Goal: Transaction & Acquisition: Purchase product/service

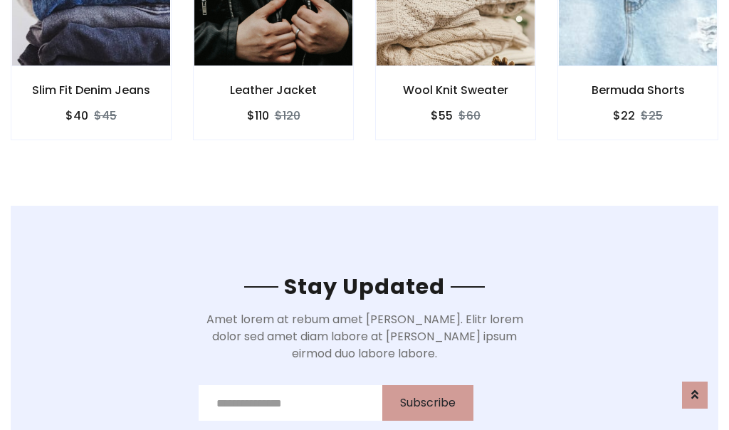
scroll to position [2145, 0]
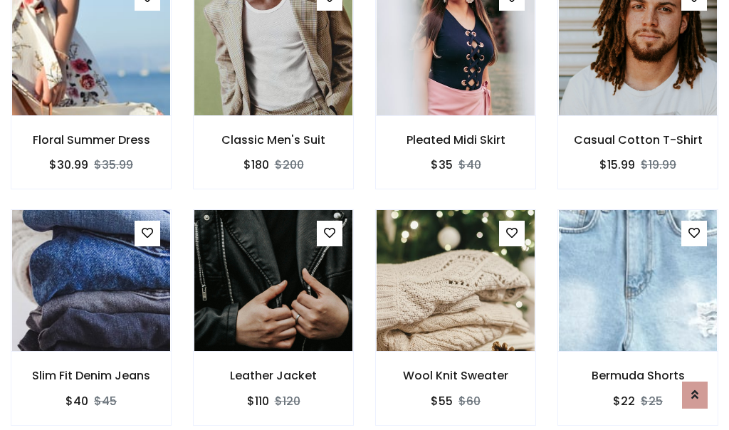
click at [365, 215] on div "Wool Knit Sweater $55 $60" at bounding box center [456, 327] width 182 height 236
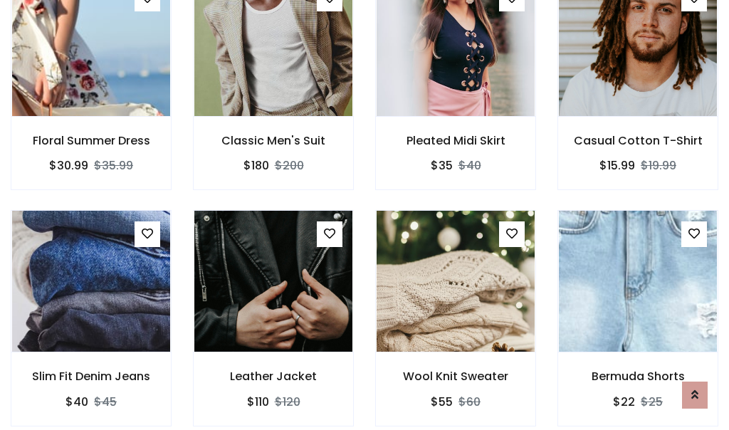
click at [365, 215] on div "Wool Knit Sweater $55 $60" at bounding box center [456, 328] width 182 height 236
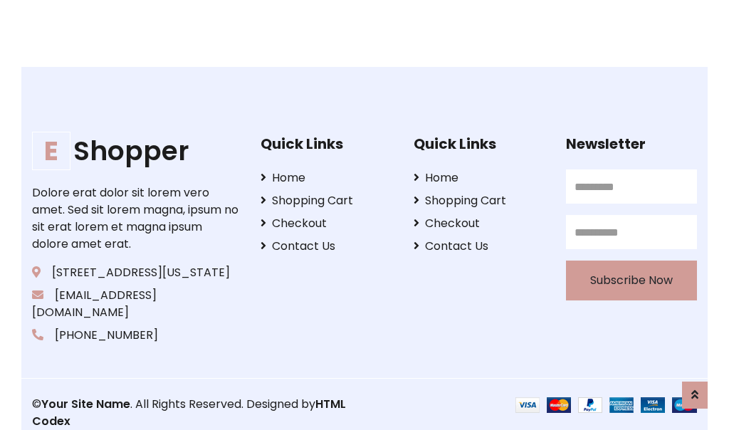
scroll to position [2711, 0]
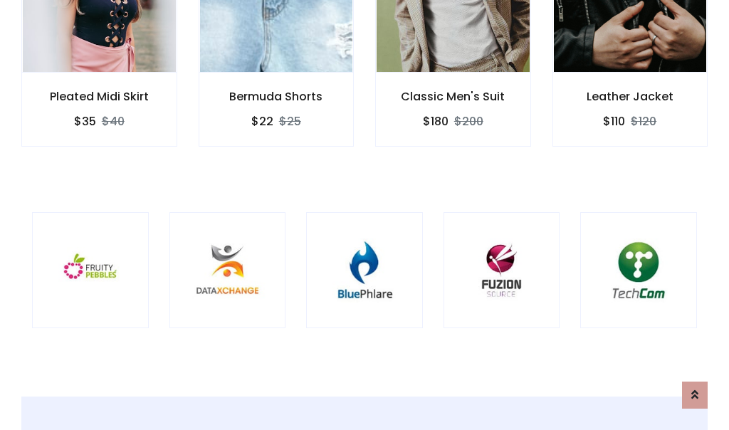
click at [365, 214] on div at bounding box center [364, 270] width 117 height 117
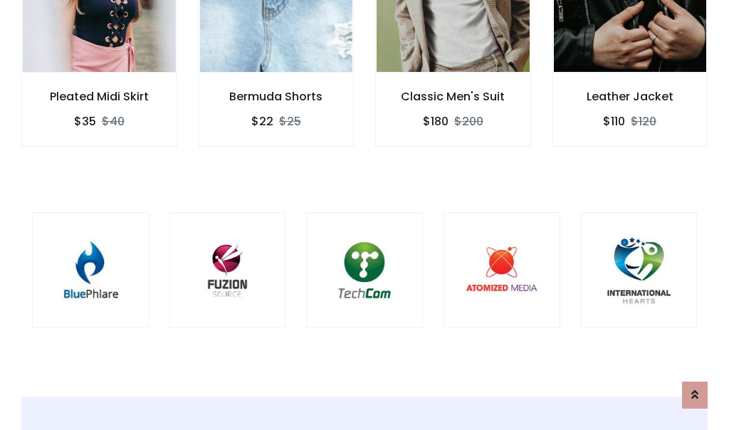
click at [365, 215] on div at bounding box center [364, 270] width 117 height 117
click at [365, 214] on div at bounding box center [364, 270] width 117 height 117
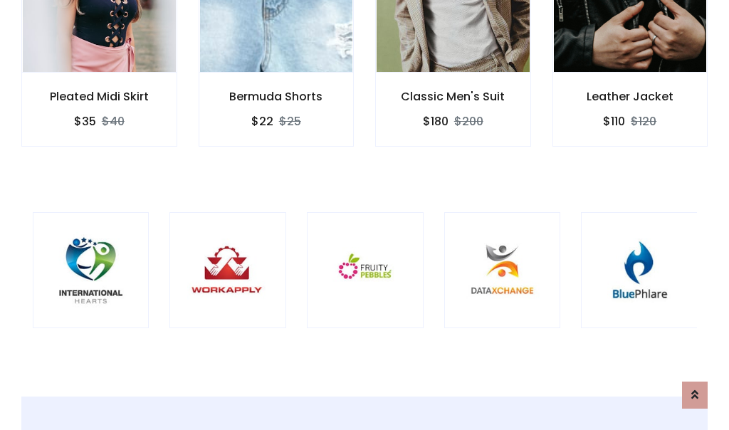
scroll to position [0, 0]
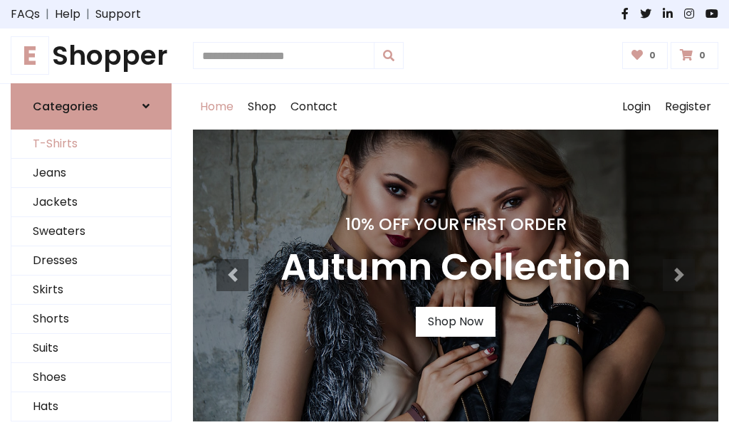
click at [91, 144] on link "T-Shirts" at bounding box center [91, 144] width 160 height 29
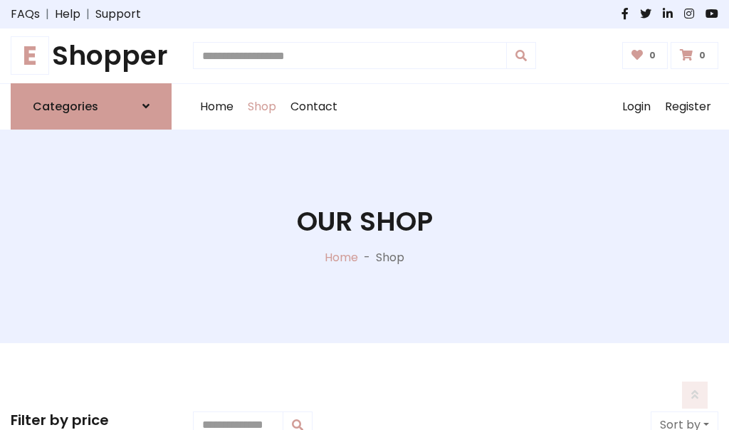
scroll to position [571, 0]
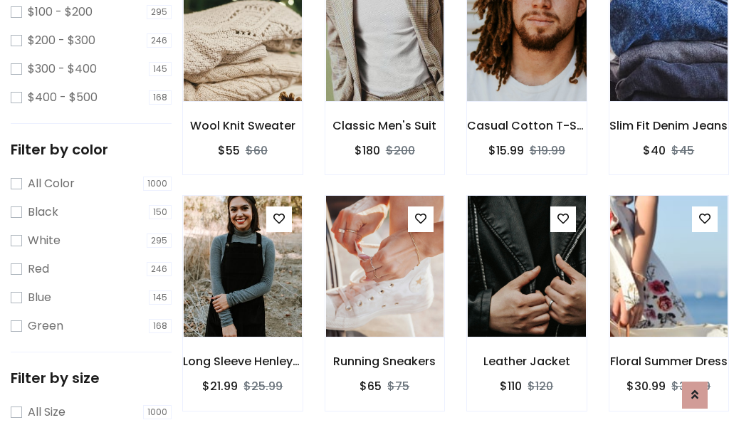
scroll to position [72, 0]
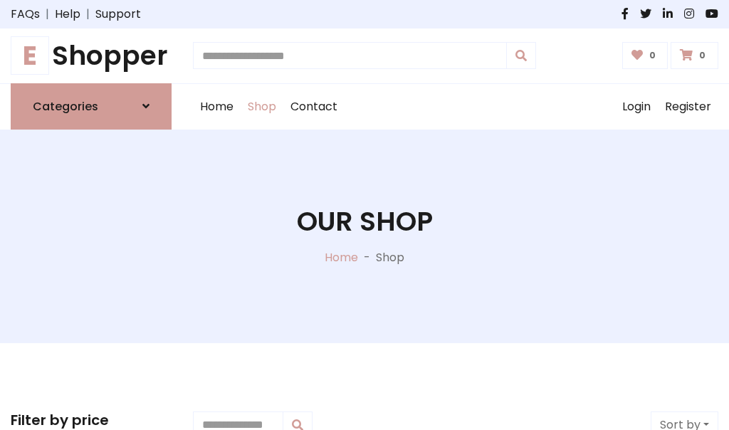
click at [91, 56] on h1 "E Shopper" at bounding box center [91, 56] width 161 height 32
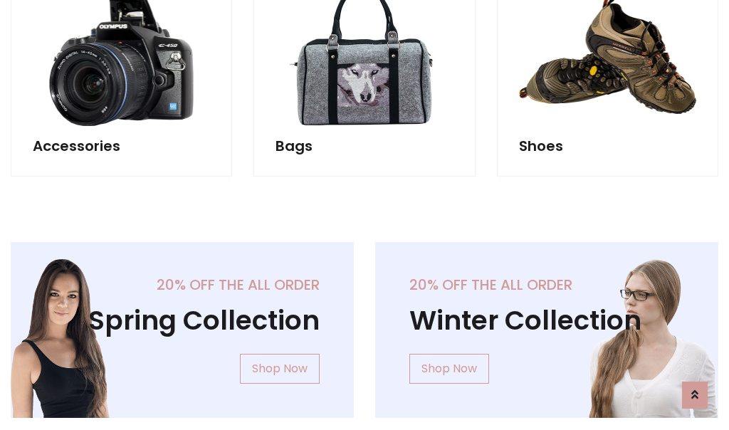
scroll to position [1384, 0]
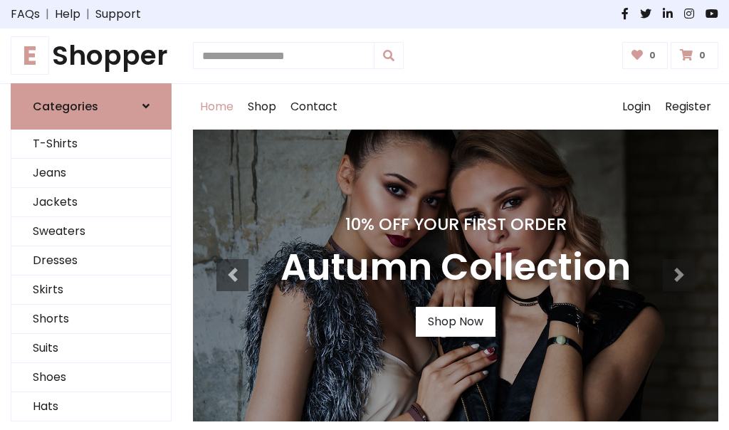
scroll to position [467, 0]
